Goal: Task Accomplishment & Management: Manage account settings

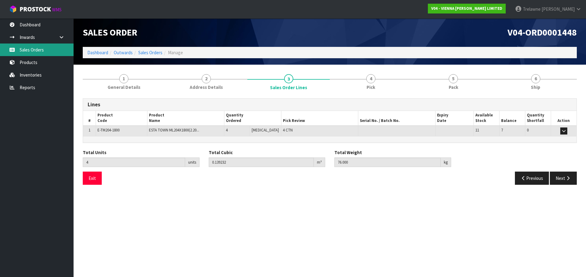
click at [31, 48] on link "Sales Orders" at bounding box center [37, 50] width 74 height 13
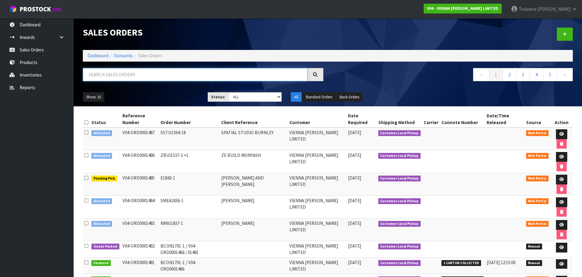
click at [99, 74] on input "text" at bounding box center [195, 74] width 224 height 13
type input "HIDE"
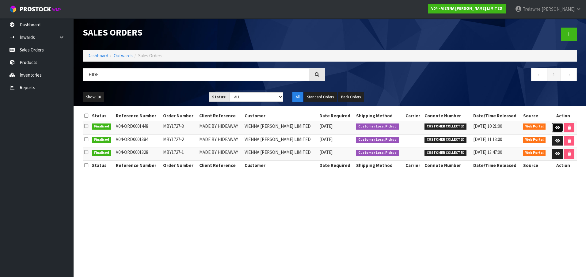
click at [558, 126] on icon at bounding box center [558, 128] width 5 height 4
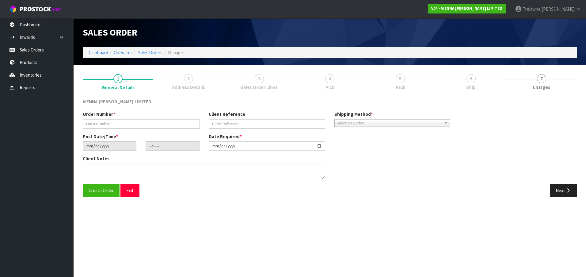
type input "MBY1727-3"
type input "MADE BY HIDEAWAY"
type input "[DATE]"
type input "13:12:00.000"
type input "[DATE]"
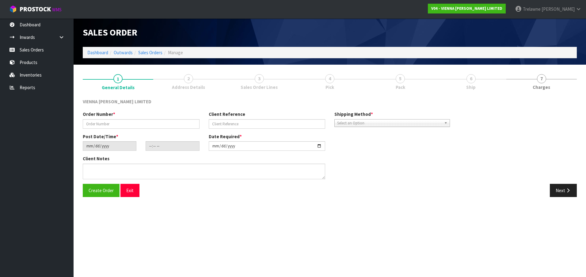
type textarea "MADE BY HIDEAWAY"
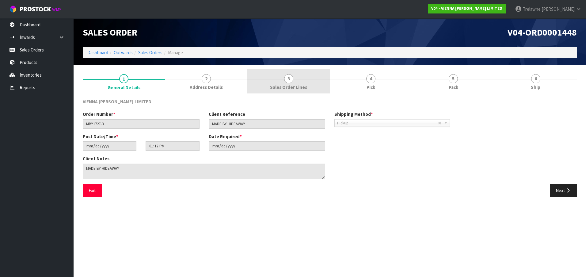
click at [292, 84] on span "Sales Order Lines" at bounding box center [288, 87] width 37 height 6
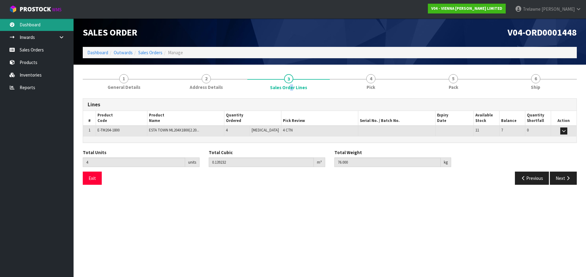
click at [31, 27] on link "Dashboard" at bounding box center [37, 24] width 74 height 13
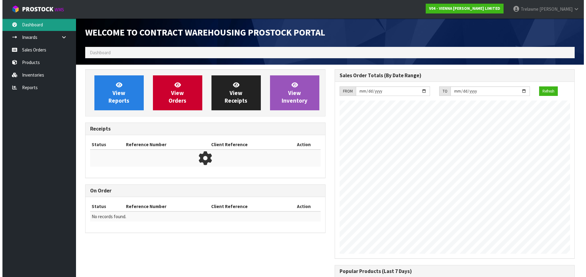
scroll to position [360, 249]
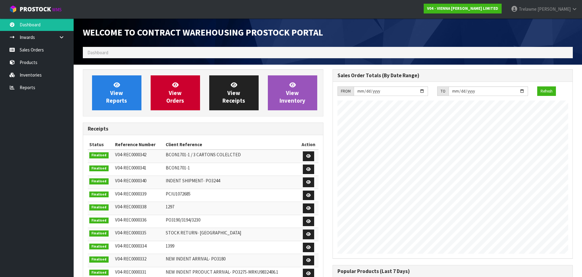
drag, startPoint x: 113, startPoint y: 53, endPoint x: 115, endPoint y: 50, distance: 3.5
click at [114, 52] on ol "Dashboard" at bounding box center [328, 52] width 490 height 11
click at [107, 56] on li "Dashboard" at bounding box center [97, 52] width 21 height 6
click at [50, 49] on link "Sales Orders" at bounding box center [37, 50] width 74 height 13
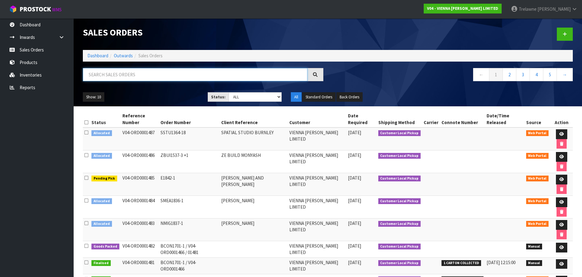
click at [102, 71] on input "text" at bounding box center [195, 74] width 224 height 13
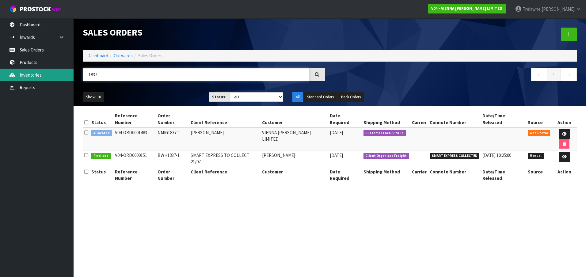
drag, startPoint x: 125, startPoint y: 76, endPoint x: 41, endPoint y: 72, distance: 83.8
click at [71, 76] on body "Toggle navigation ProStock WMS V04 - VIENNA [PERSON_NAME] LIMITED [PERSON_NAME]…" at bounding box center [293, 138] width 586 height 277
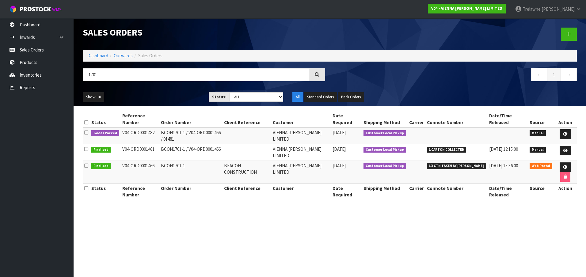
drag, startPoint x: 119, startPoint y: 81, endPoint x: 77, endPoint y: 73, distance: 43.2
click at [85, 73] on div "1701" at bounding box center [204, 77] width 252 height 18
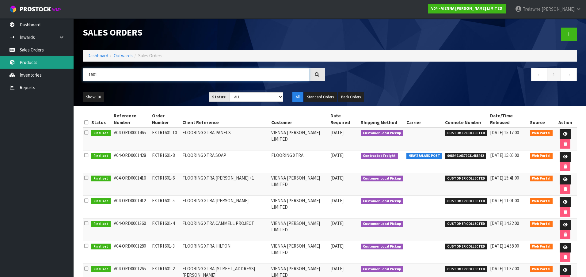
drag, startPoint x: 71, startPoint y: 70, endPoint x: 58, endPoint y: 68, distance: 12.5
click at [64, 69] on body "Toggle navigation ProStock WMS V04 - VIENNA [PERSON_NAME] LIMITED [PERSON_NAME]…" at bounding box center [293, 138] width 586 height 277
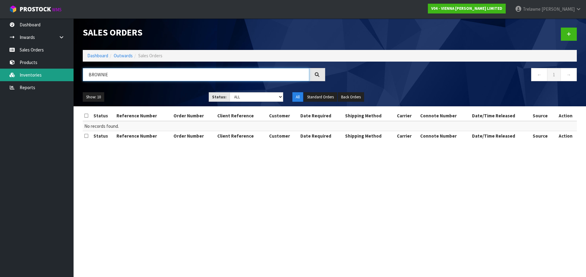
drag, startPoint x: 126, startPoint y: 75, endPoint x: 22, endPoint y: 73, distance: 103.4
click at [39, 73] on body "Toggle navigation ProStock WMS V04 - VIENNA [PERSON_NAME] LIMITED [PERSON_NAME]…" at bounding box center [293, 138] width 586 height 277
type input "1572-2"
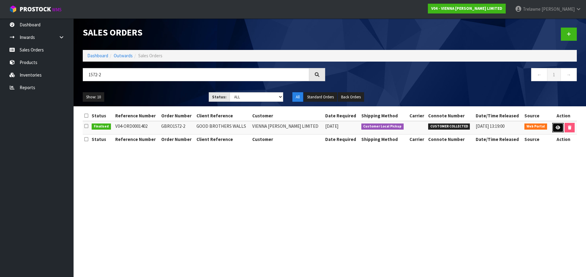
click at [558, 128] on icon at bounding box center [558, 128] width 5 height 4
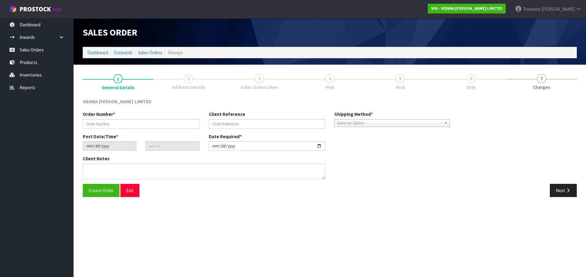
type input "GBRO1572-2"
type input "GOOD BROTHERS WALLS"
type input "[DATE]"
type input "09:23:00.000"
type input "[DATE]"
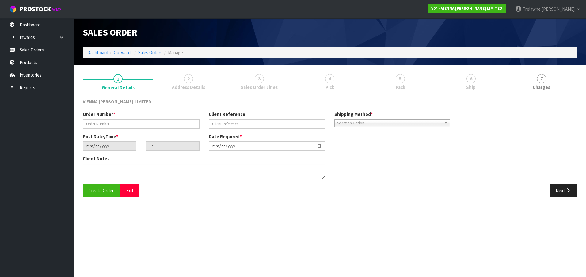
type textarea "GOOD BROTHERS WALLS COLLECTION IS NOW [DATE]"
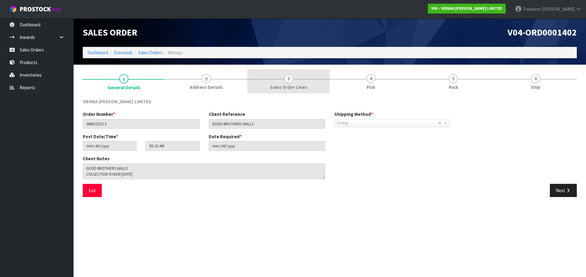
click at [285, 77] on span "3" at bounding box center [288, 78] width 9 height 9
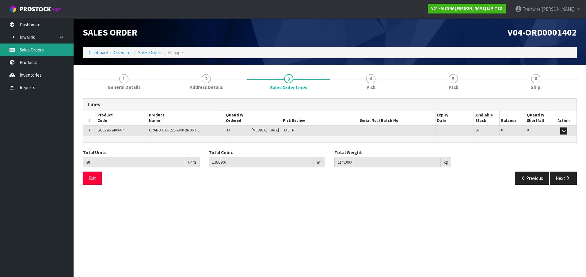
click at [28, 51] on link "Sales Orders" at bounding box center [37, 50] width 74 height 13
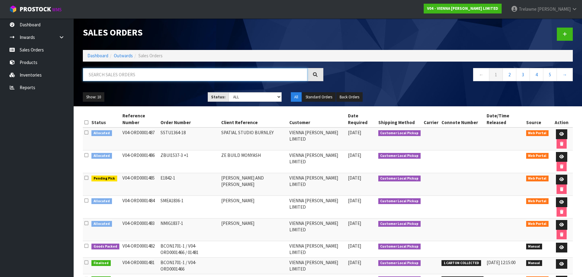
click at [98, 76] on input "text" at bounding box center [195, 74] width 224 height 13
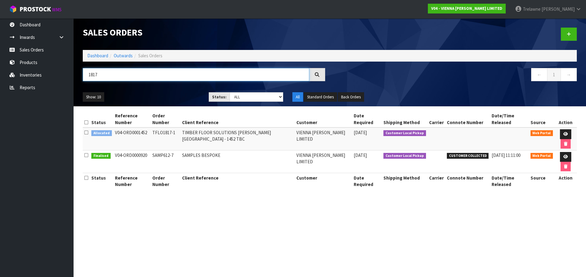
click at [103, 76] on input "1817" at bounding box center [196, 74] width 227 height 13
type input "1802"
